Goal: Navigation & Orientation: Find specific page/section

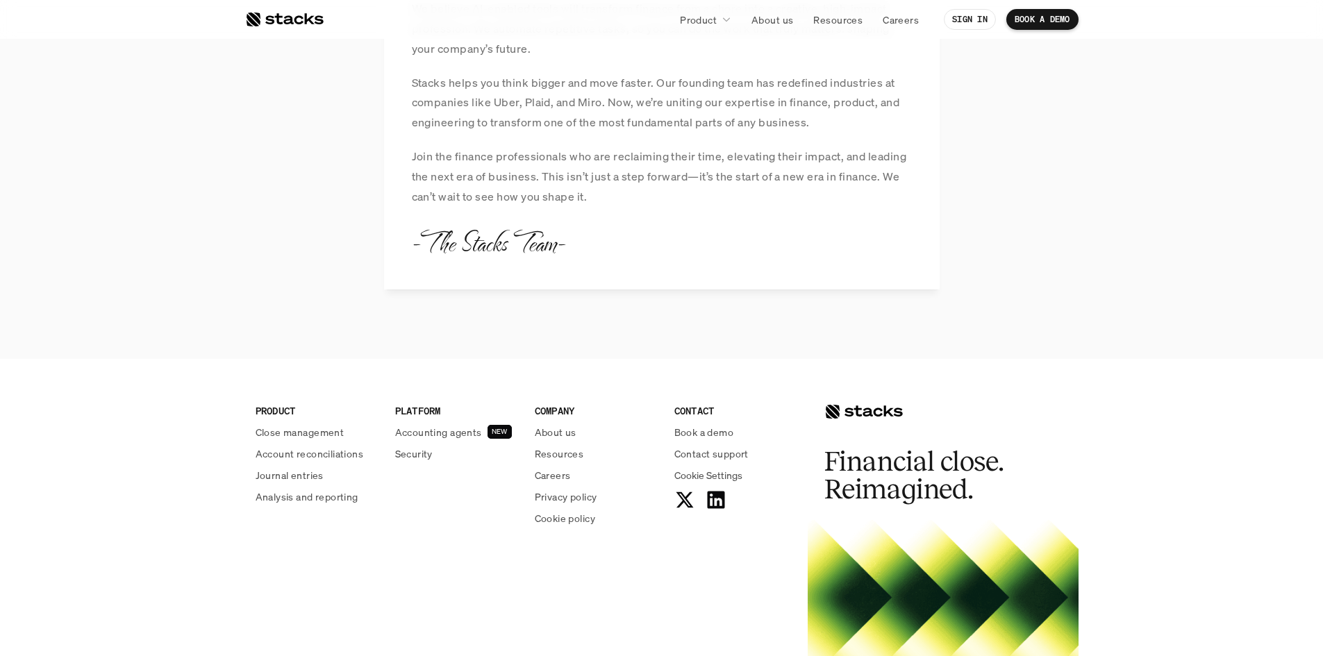
scroll to position [1492, 0]
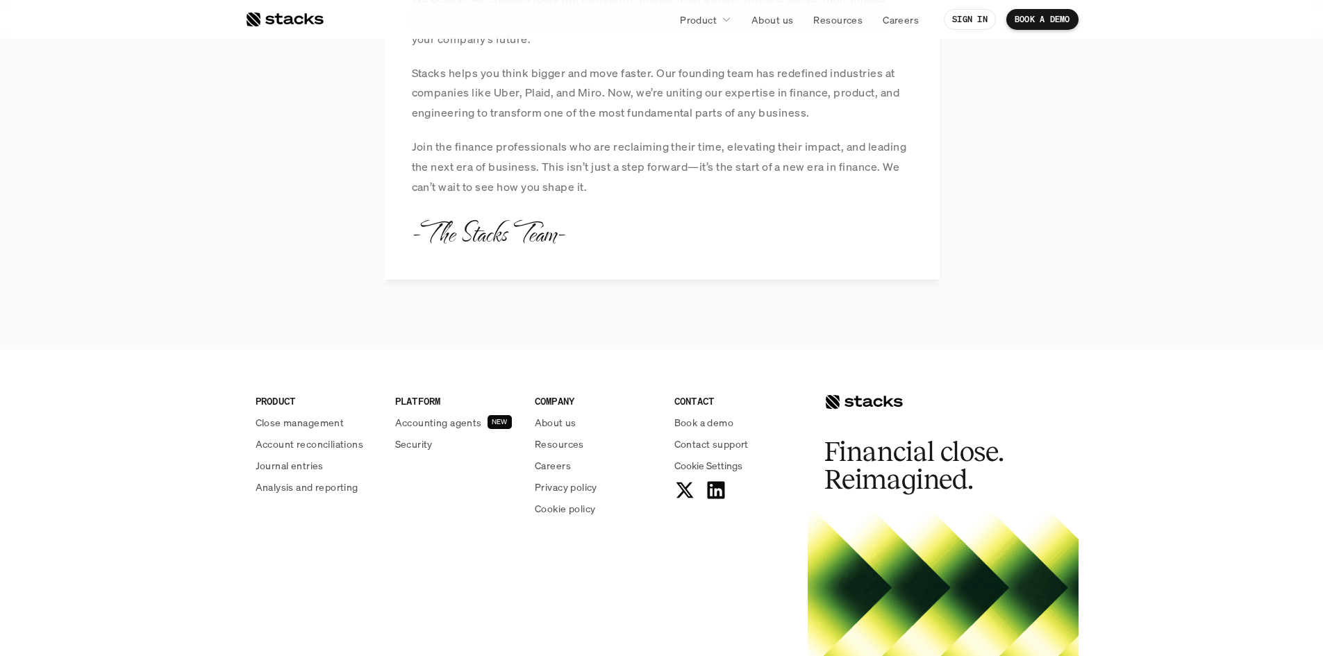
click at [558, 474] on div "COMPANY About us Resources Careers Privacy policy Cookie policy" at bounding box center [596, 455] width 123 height 122
click at [558, 472] on p "Careers" at bounding box center [553, 465] width 36 height 15
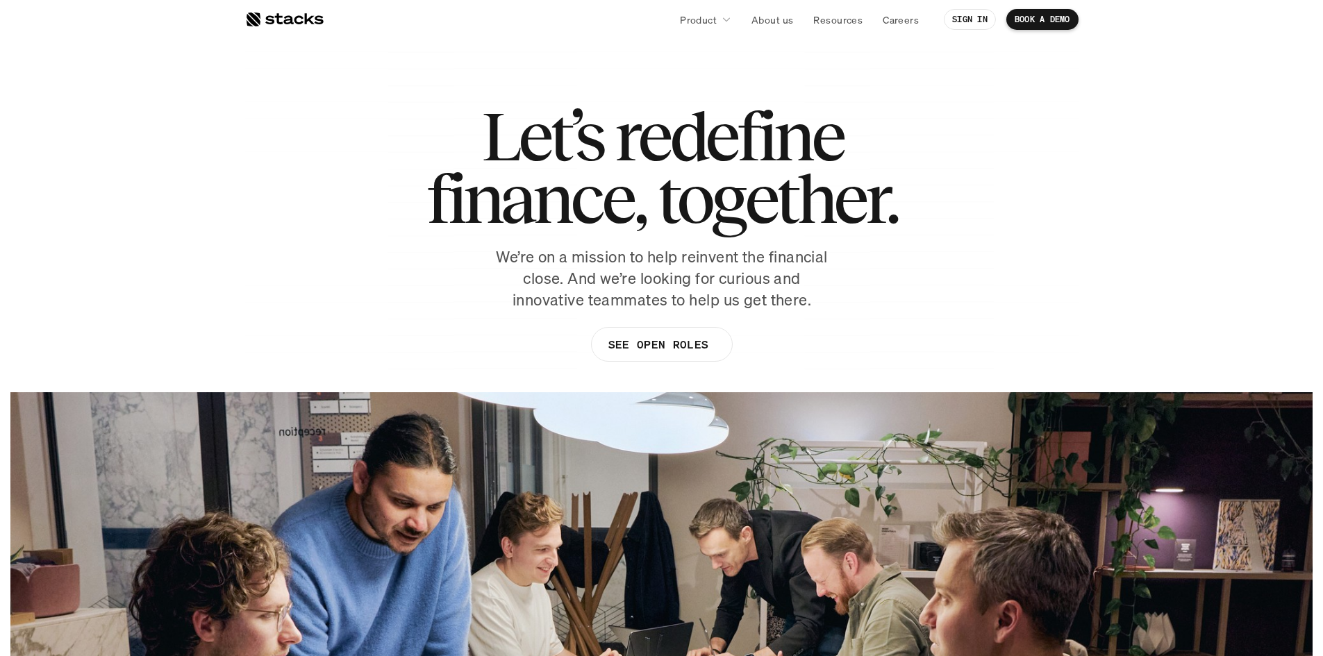
scroll to position [0, 0]
